Goal: Task Accomplishment & Management: Use online tool/utility

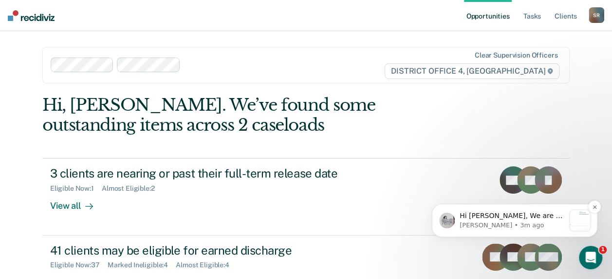
click at [495, 215] on p "Hi [PERSON_NAME], We are so excited to announce a brand new feature: AI case no…" at bounding box center [512, 216] width 105 height 10
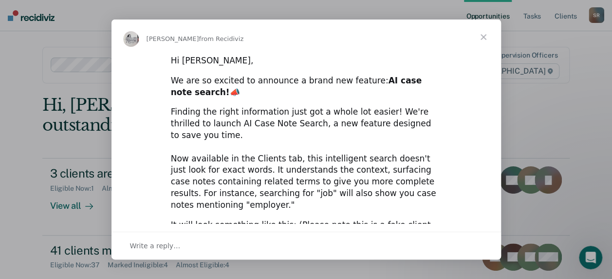
click at [487, 36] on span "Close" at bounding box center [483, 36] width 35 height 35
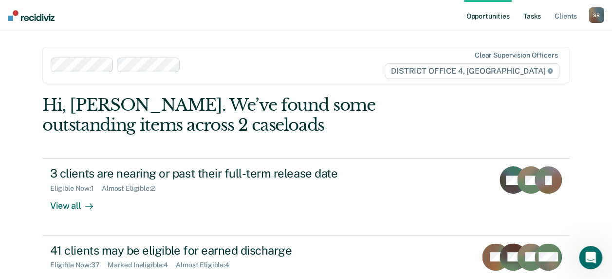
click at [530, 13] on link "Tasks" at bounding box center [532, 15] width 21 height 31
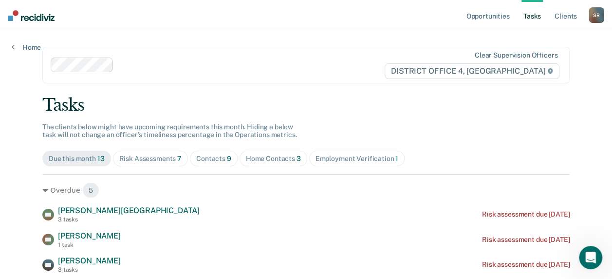
click at [274, 157] on div "Home Contacts 3" at bounding box center [273, 158] width 55 height 8
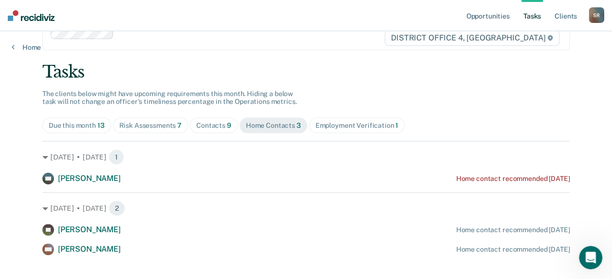
scroll to position [48, 0]
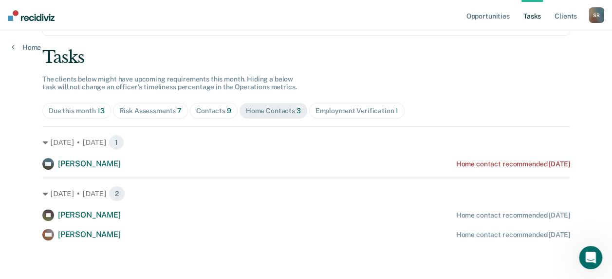
click at [210, 109] on div "Contacts 9" at bounding box center [213, 111] width 35 height 8
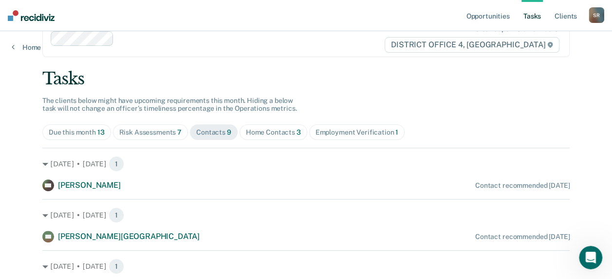
scroll to position [49, 0]
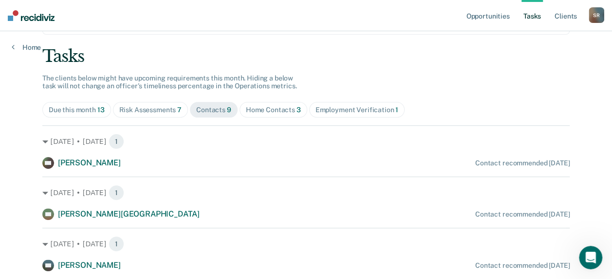
click at [362, 109] on div "Employment Verification 1" at bounding box center [357, 110] width 83 height 8
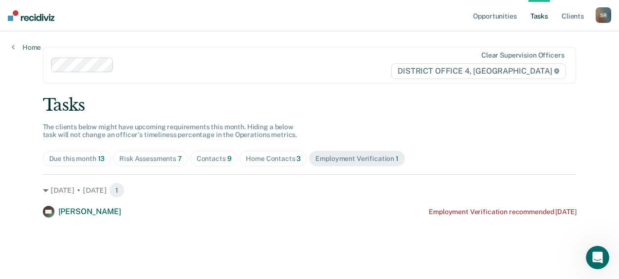
click at [93, 154] on div "Due this month 13" at bounding box center [77, 158] width 56 height 8
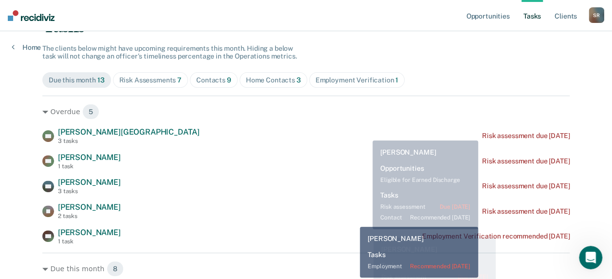
scroll to position [97, 0]
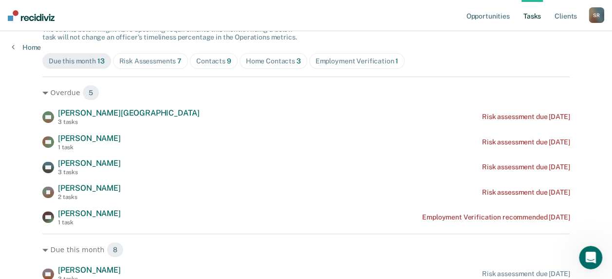
click at [141, 67] on span "Risk Assessments 7" at bounding box center [150, 61] width 75 height 16
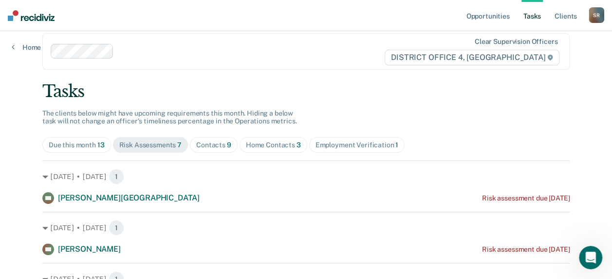
scroll to position [0, 0]
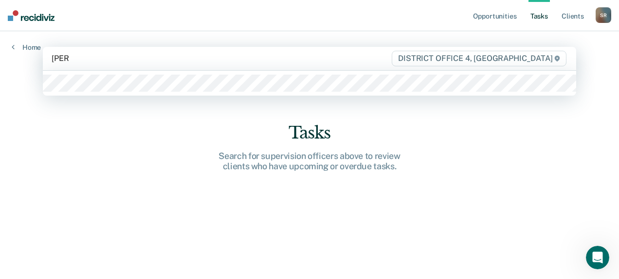
type input "[PERSON_NAME]"
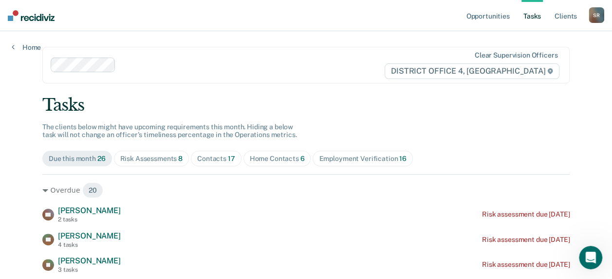
click at [285, 155] on div "Home Contacts 6" at bounding box center [277, 158] width 55 height 8
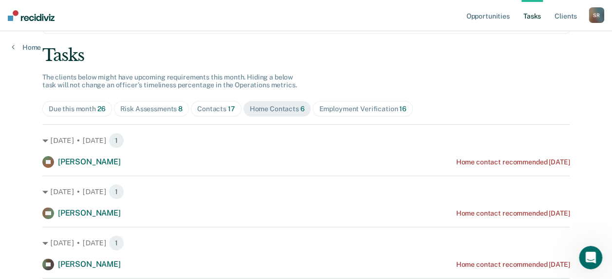
scroll to position [49, 0]
click at [206, 106] on div "Contacts 17" at bounding box center [216, 110] width 38 height 8
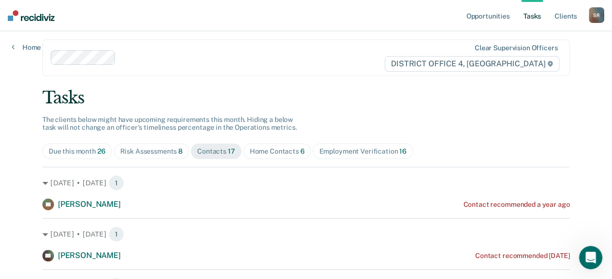
scroll to position [0, 0]
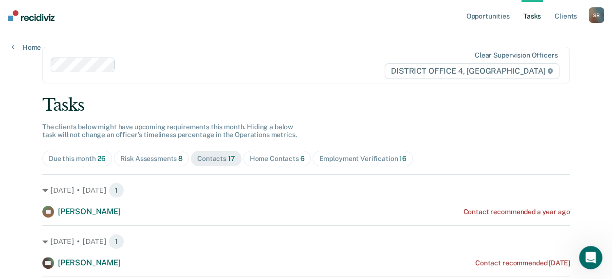
click at [163, 155] on div "Risk Assessments 8" at bounding box center [151, 158] width 63 height 8
click at [79, 151] on span "Due this month 26" at bounding box center [77, 158] width 70 height 16
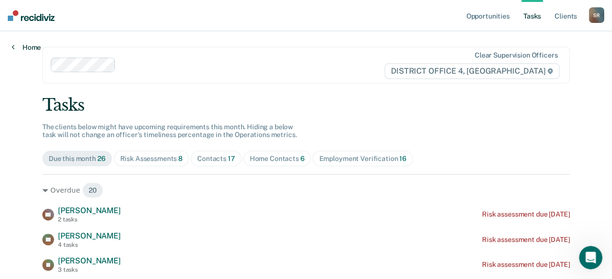
click at [17, 46] on link "Home" at bounding box center [26, 47] width 29 height 9
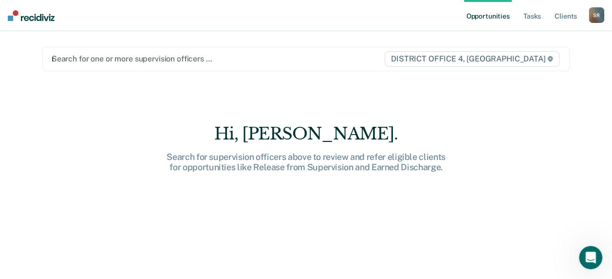
type input "mar"
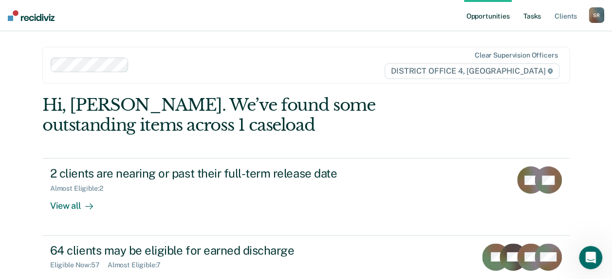
click at [541, 12] on link "Tasks" at bounding box center [532, 15] width 21 height 31
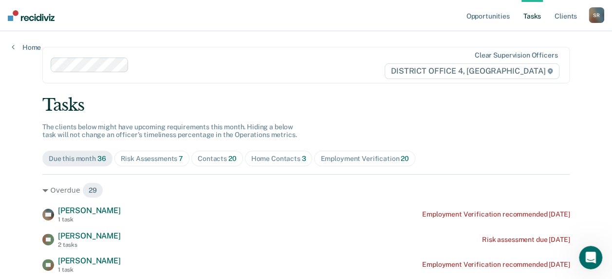
click at [248, 163] on span "Home Contacts 3" at bounding box center [279, 158] width 68 height 16
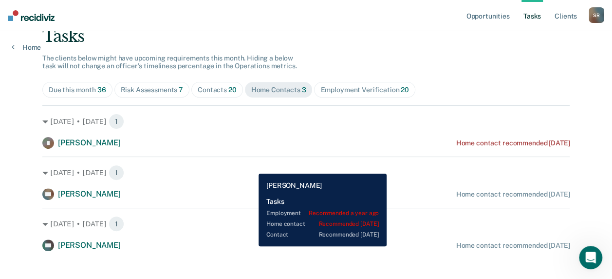
scroll to position [79, 0]
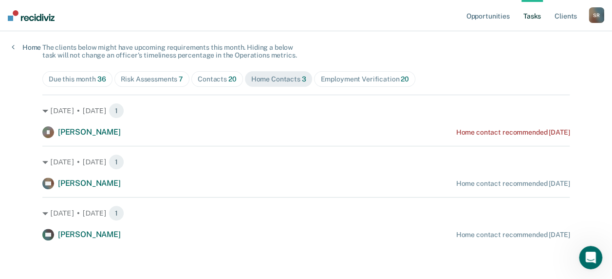
click at [221, 76] on div "Contacts 20" at bounding box center [217, 79] width 39 height 8
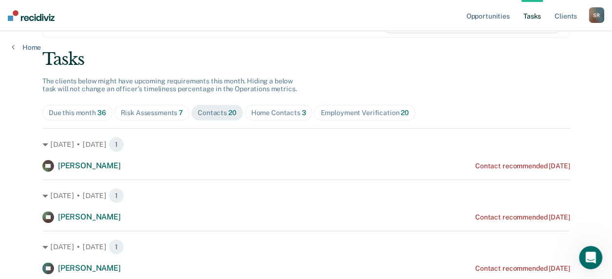
scroll to position [31, 0]
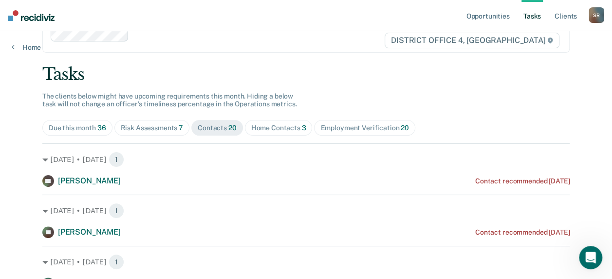
click at [150, 129] on div "Risk Assessments 7" at bounding box center [152, 128] width 63 height 8
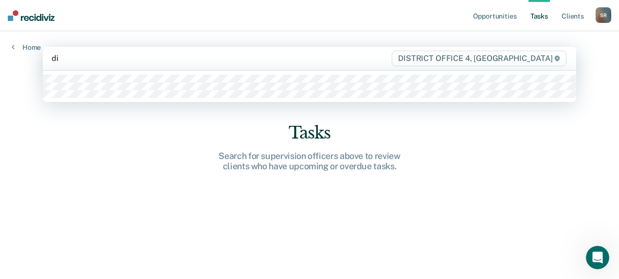
type input "dia"
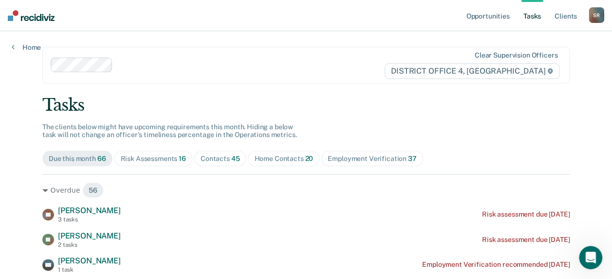
click at [270, 154] on div "Home Contacts 20" at bounding box center [283, 158] width 59 height 8
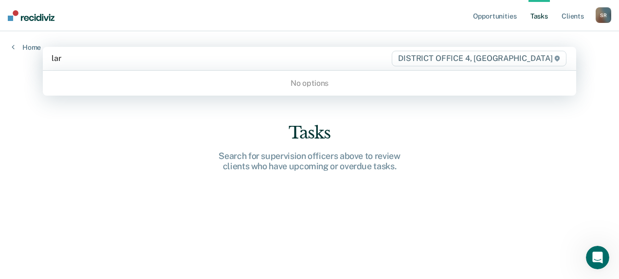
type input "la"
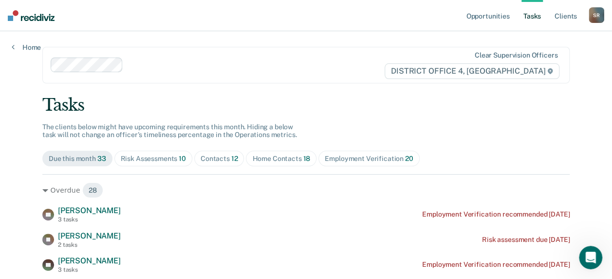
click at [289, 157] on div "Home Contacts 18" at bounding box center [281, 158] width 58 height 8
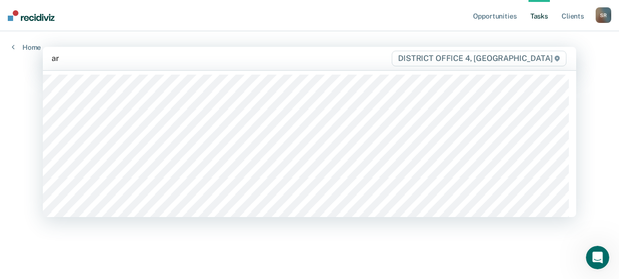
type input "are"
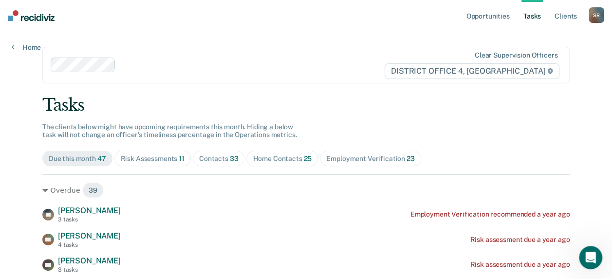
click at [272, 155] on div "Home Contacts 25" at bounding box center [282, 158] width 59 height 8
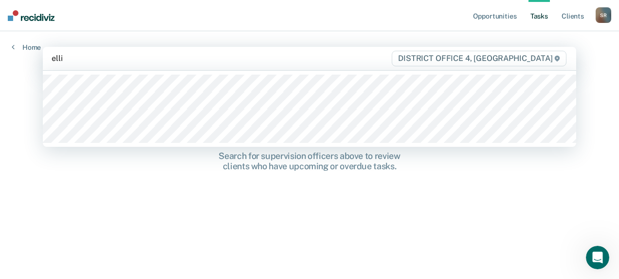
type input "[PERSON_NAME]"
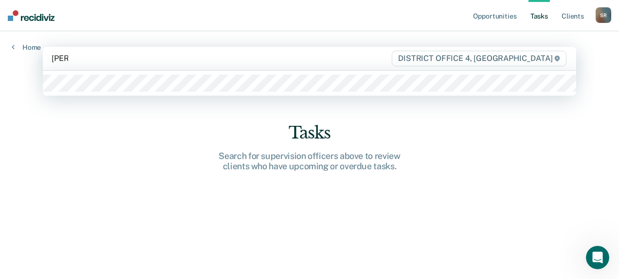
click at [145, 94] on div at bounding box center [310, 83] width 534 height 25
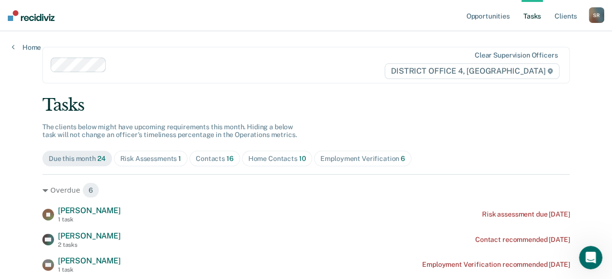
click at [242, 164] on span "Home Contacts 10" at bounding box center [277, 158] width 71 height 16
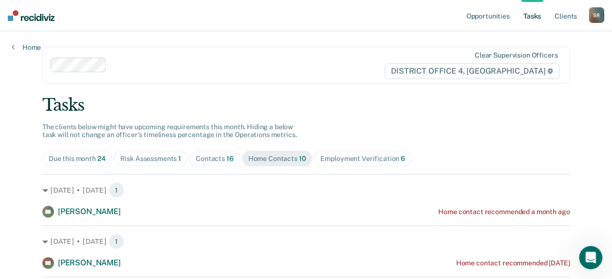
scroll to position [49, 0]
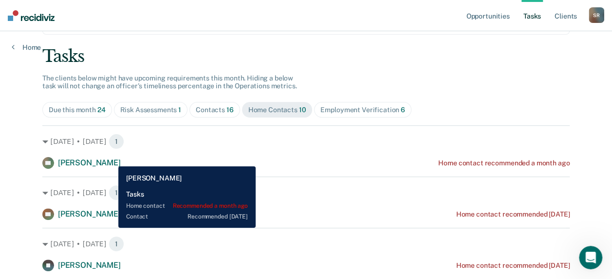
click at [111, 160] on div "AS [PERSON_NAME] Home contact recommended a month ago" at bounding box center [305, 163] width 527 height 12
